Goal: Transaction & Acquisition: Obtain resource

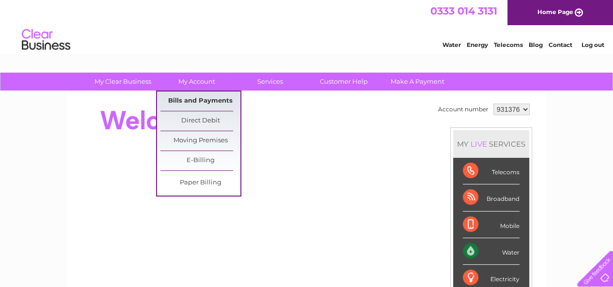
click at [209, 102] on link "Bills and Payments" at bounding box center [200, 101] width 80 height 19
click at [204, 100] on link "Bills and Payments" at bounding box center [200, 101] width 80 height 19
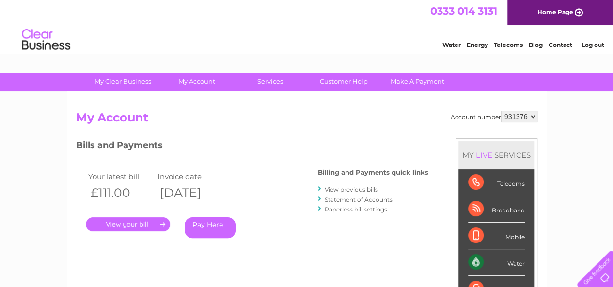
click at [136, 219] on link "." at bounding box center [128, 224] width 84 height 14
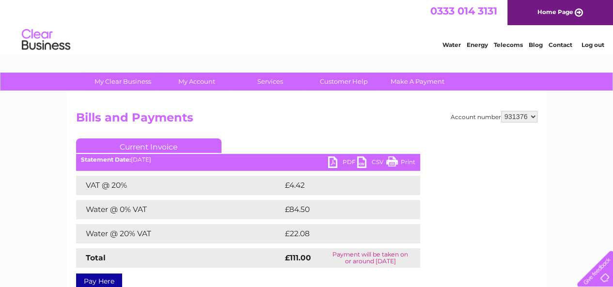
click at [336, 165] on link "PDF" at bounding box center [342, 163] width 29 height 14
click at [532, 117] on select "931376 968919" at bounding box center [519, 117] width 36 height 12
click at [531, 117] on select "931376 968919" at bounding box center [519, 117] width 36 height 12
select select "968919"
click at [501, 111] on select "931376 968919" at bounding box center [519, 117] width 36 height 12
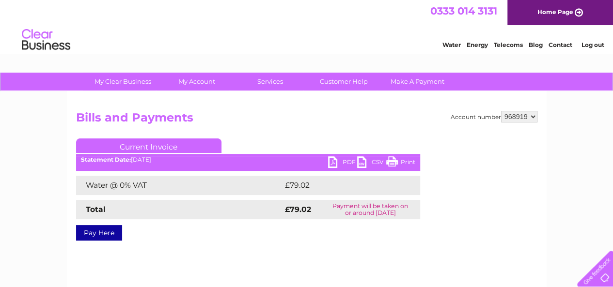
click at [332, 161] on link "PDF" at bounding box center [342, 163] width 29 height 14
